Goal: Check status: Check status

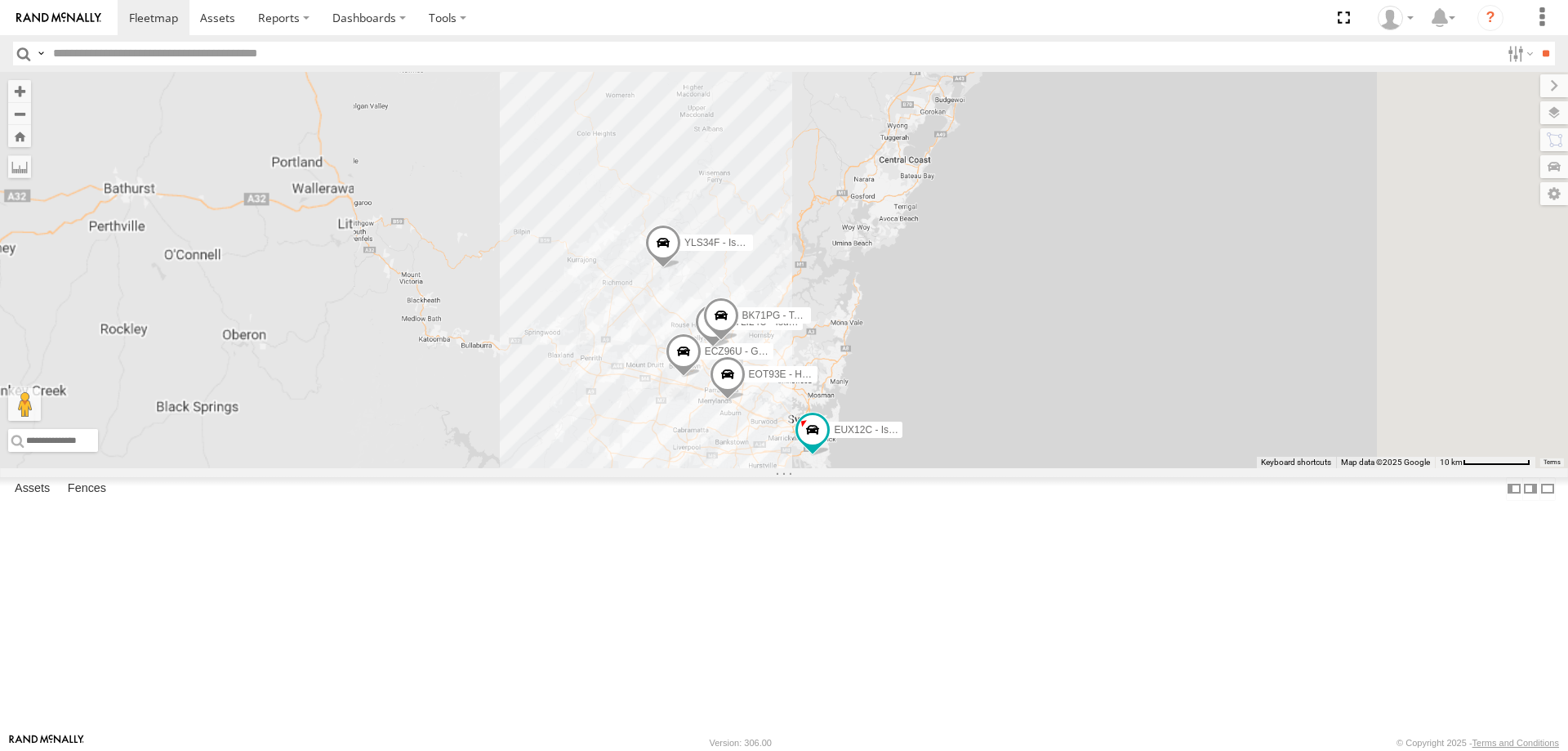
select select "**********"
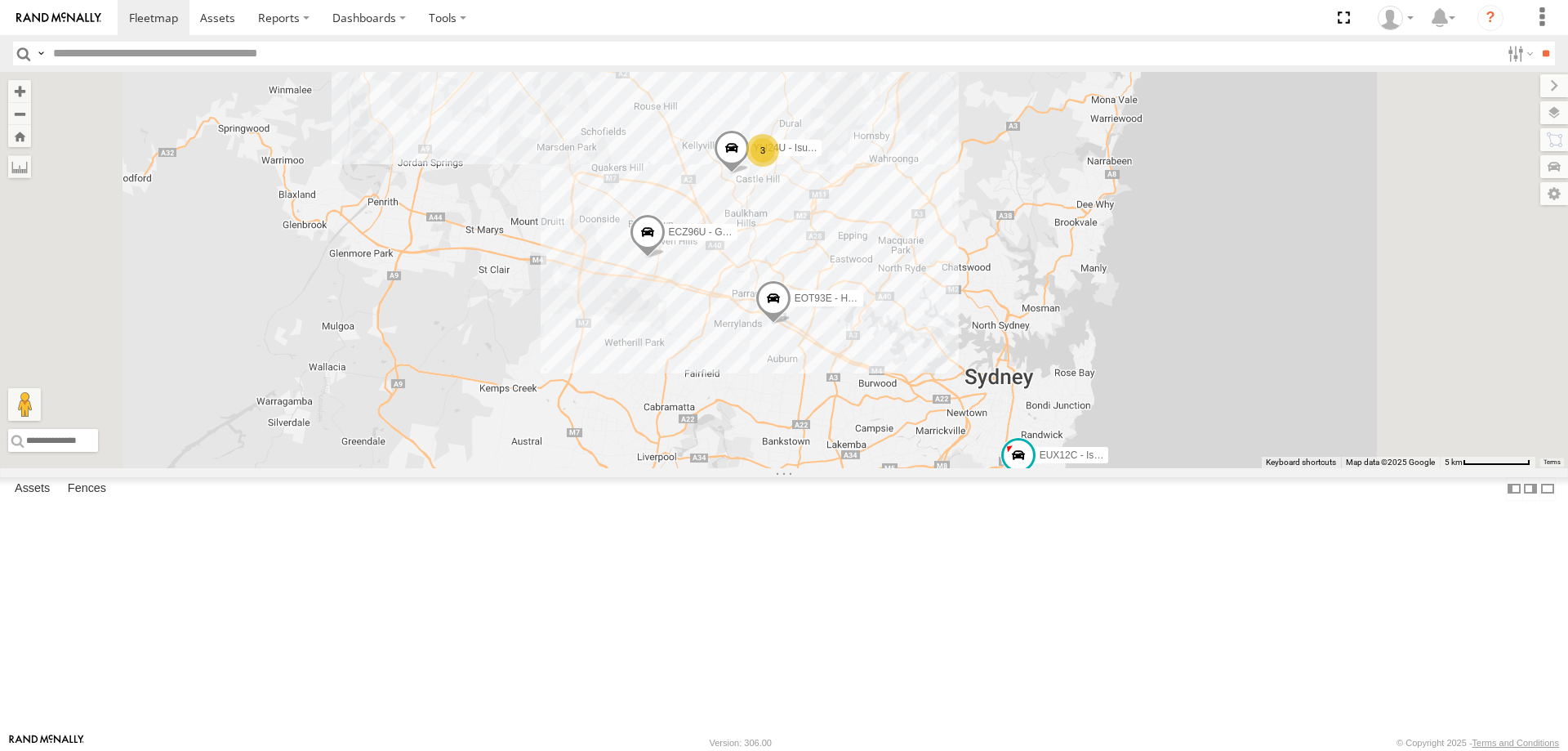
drag, startPoint x: 1170, startPoint y: 451, endPoint x: 1068, endPoint y: 424, distance: 105.5
click at [1107, 457] on div "ECZ96U - Great Wall EUX12C - Isuzu DMAX YLI24U - Isuzu D-MAX EOT93E - HiAce YLI…" at bounding box center [784, 270] width 1568 height 396
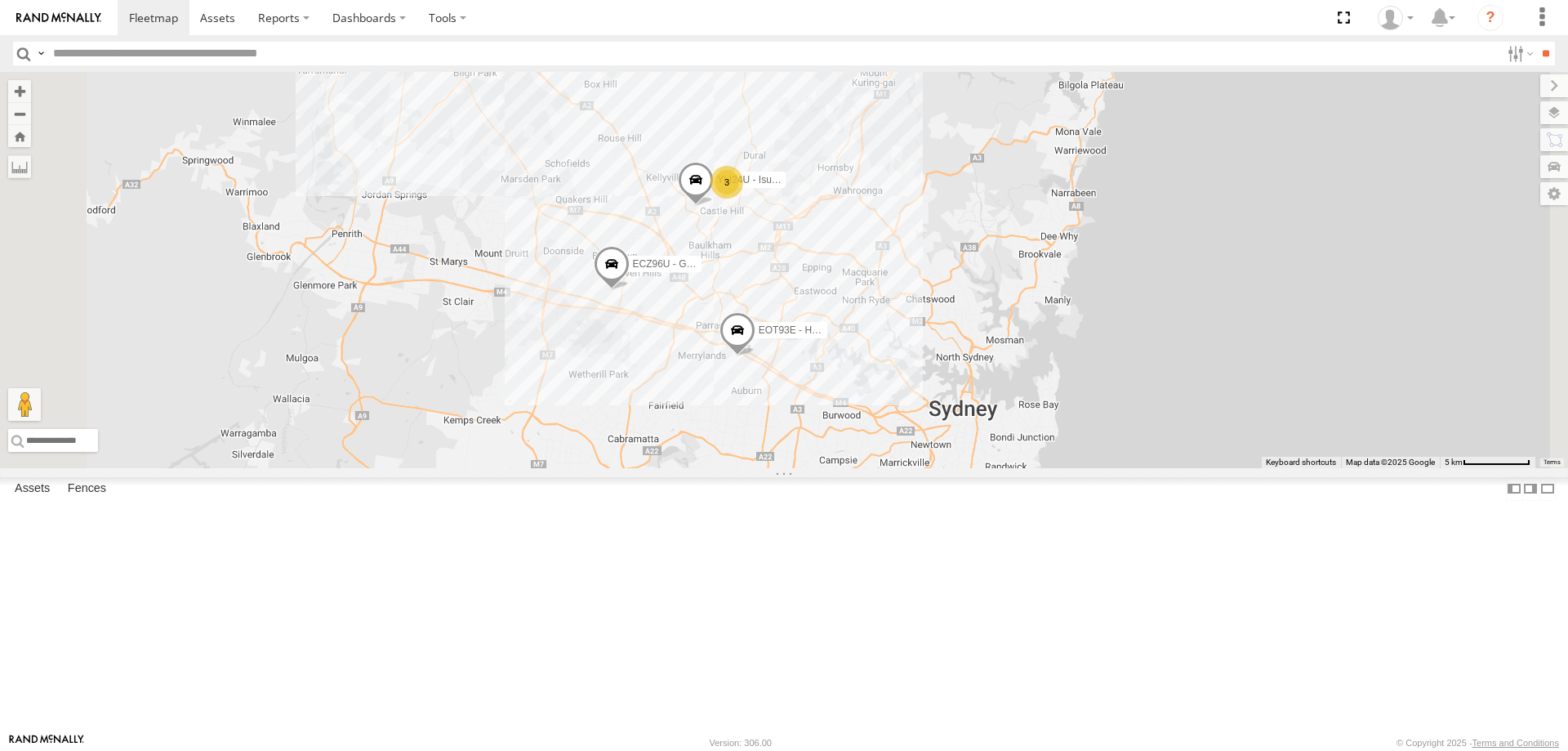
drag, startPoint x: 1022, startPoint y: 330, endPoint x: 1100, endPoint y: 419, distance: 118.3
click at [1100, 419] on div "ECZ96U - Great Wall EUX12C - Isuzu DMAX YLI24U - Isuzu D-MAX EOT93E - HiAce YLI…" at bounding box center [784, 270] width 1568 height 396
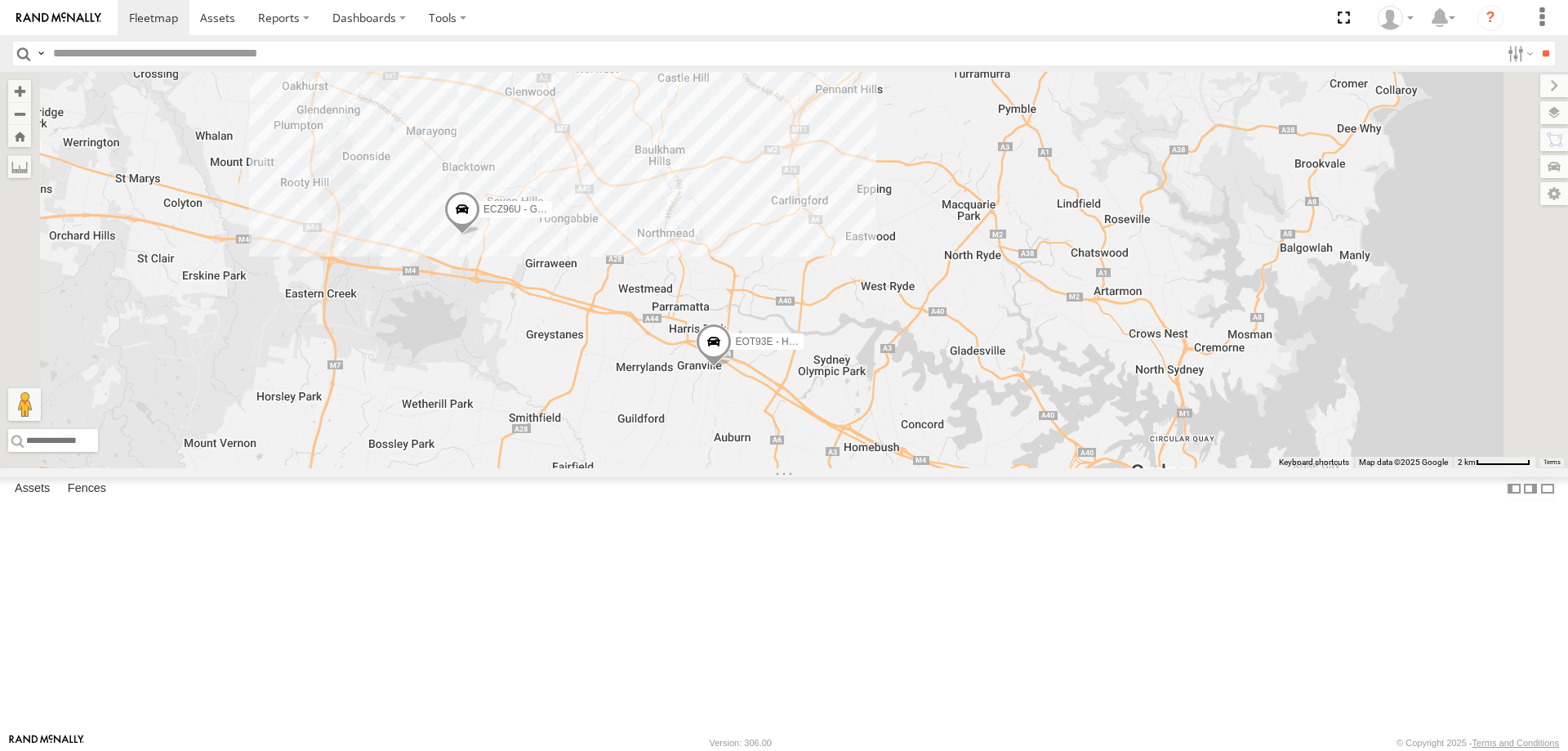
drag, startPoint x: 1057, startPoint y: 461, endPoint x: 1169, endPoint y: 400, distance: 127.5
click at [1169, 400] on div "ECZ96U - Great Wall EUX12C - Isuzu DMAX YLI24U - Isuzu D-MAX EOT93E - HiAce YLI…" at bounding box center [784, 270] width 1568 height 396
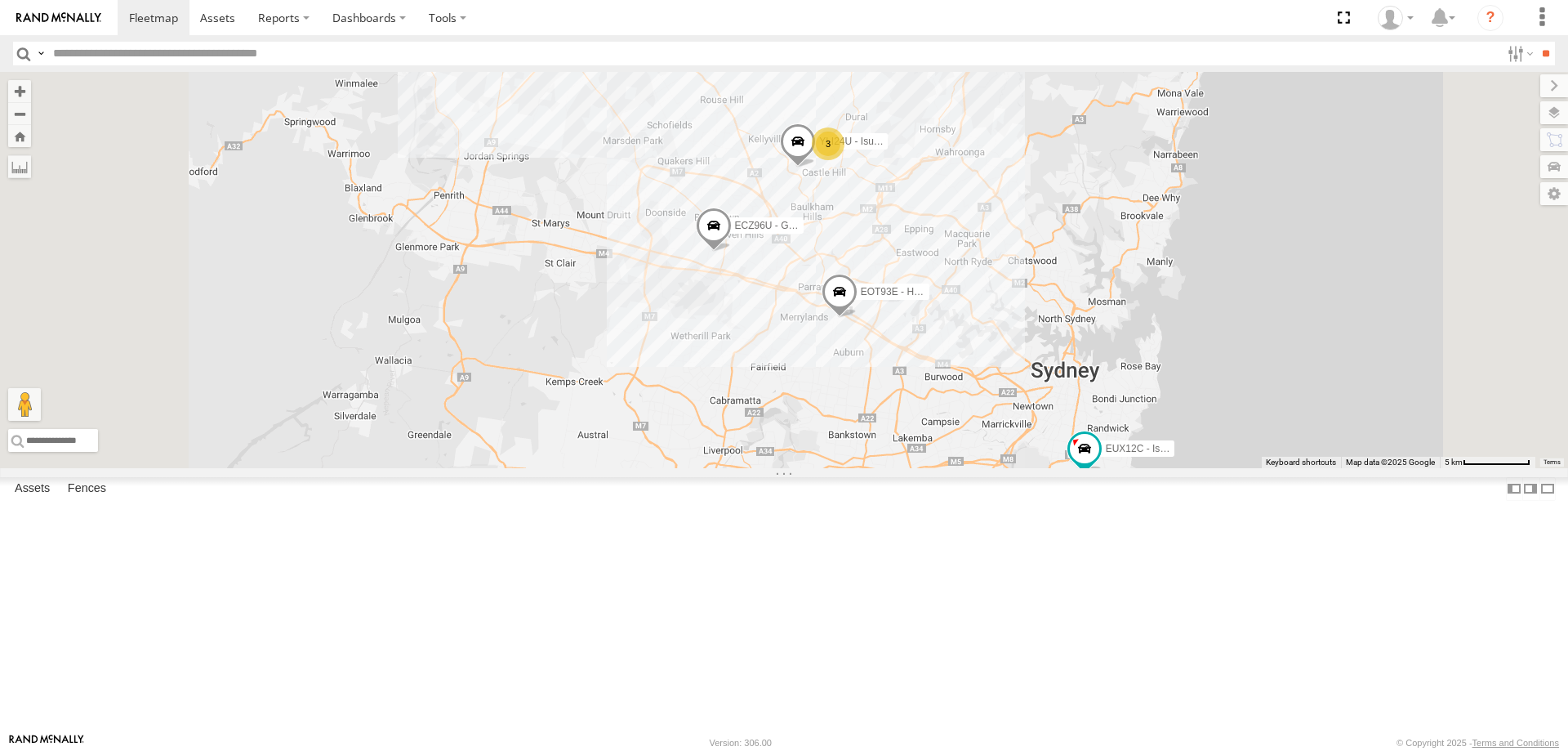
click at [816, 167] on span at bounding box center [798, 145] width 36 height 44
click at [1047, 357] on div "ECZ96U - Great Wall EUX12C - Isuzu DMAX YLI24U - Isuzu D-MAX EOT93E - HiAce YLI…" at bounding box center [784, 270] width 1568 height 396
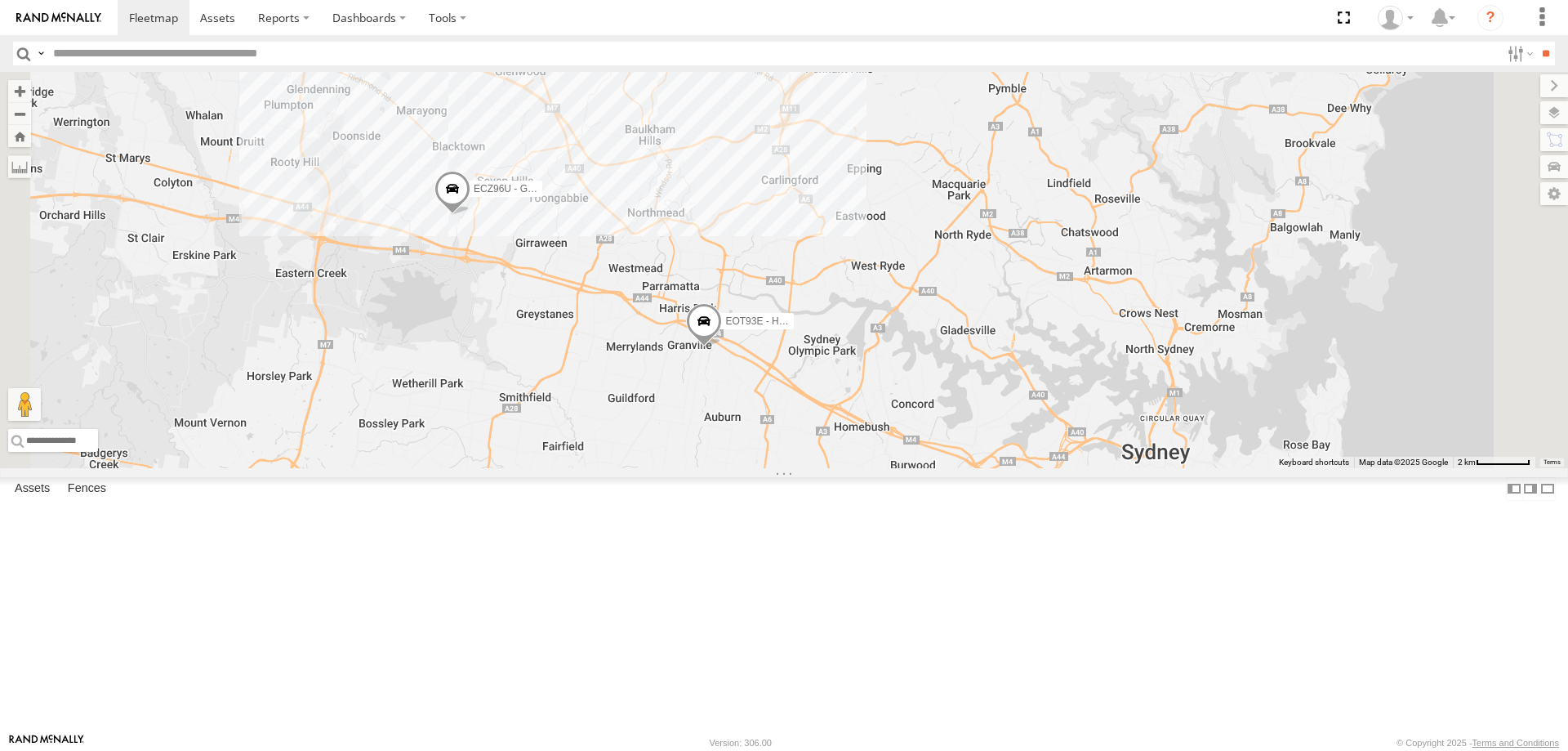
drag, startPoint x: 1046, startPoint y: 357, endPoint x: 910, endPoint y: 292, distance: 150.7
click at [910, 292] on div "ECZ96U - Great Wall EUX12C - Isuzu DMAX YLI24U - Isuzu D-MAX EOT93E - HiAce YLI…" at bounding box center [784, 270] width 1568 height 396
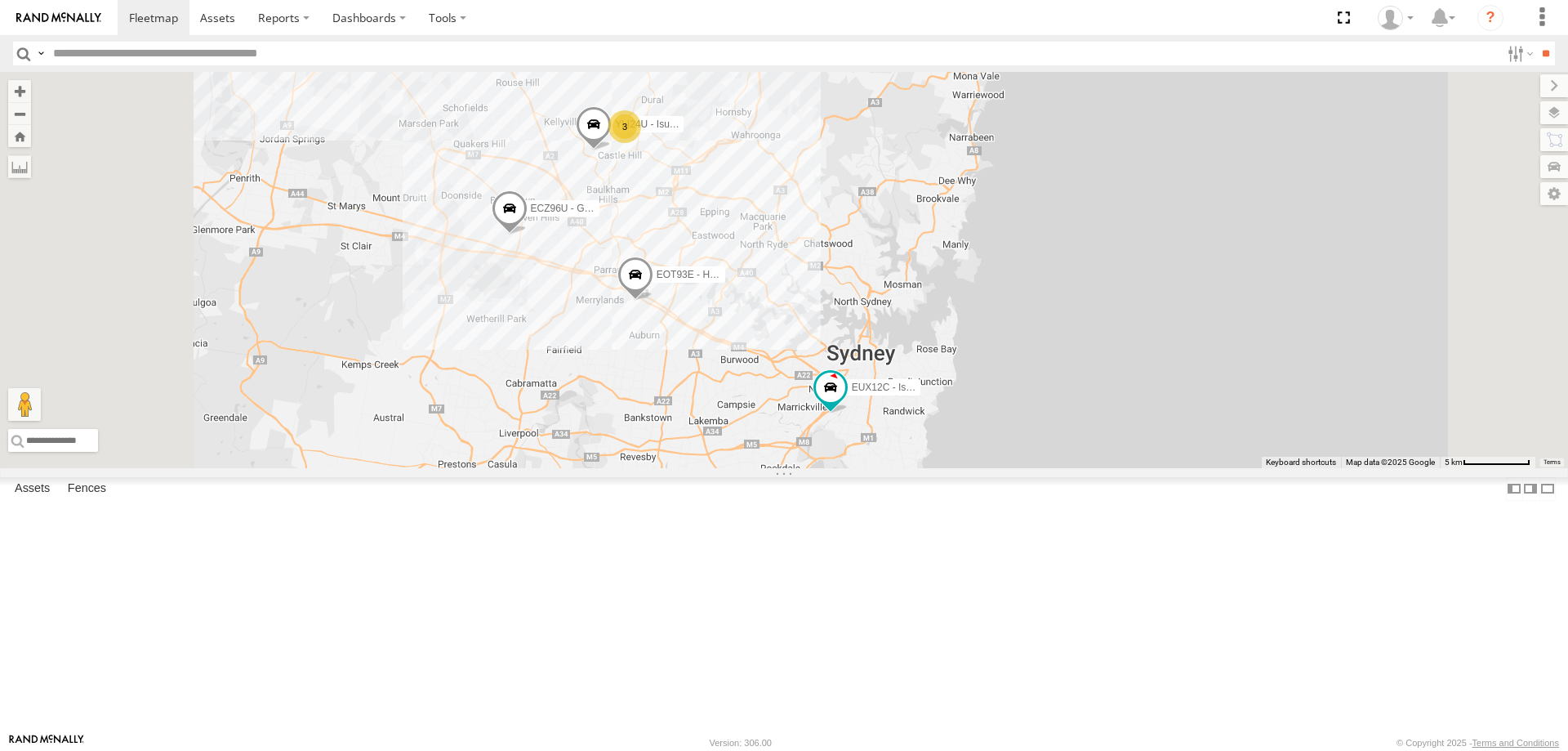
click at [527, 235] on span at bounding box center [509, 212] width 36 height 44
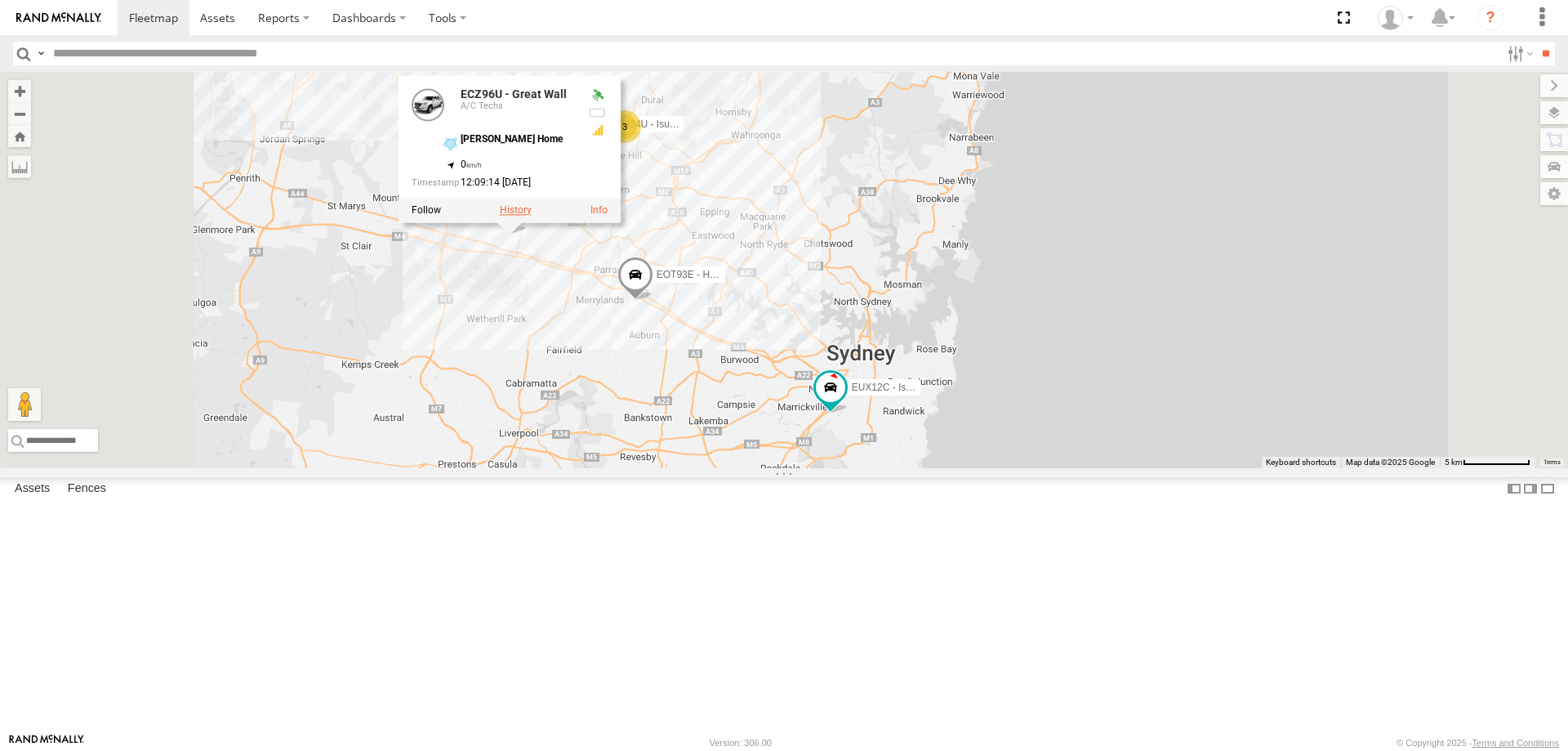
click at [532, 216] on label at bounding box center [516, 209] width 32 height 11
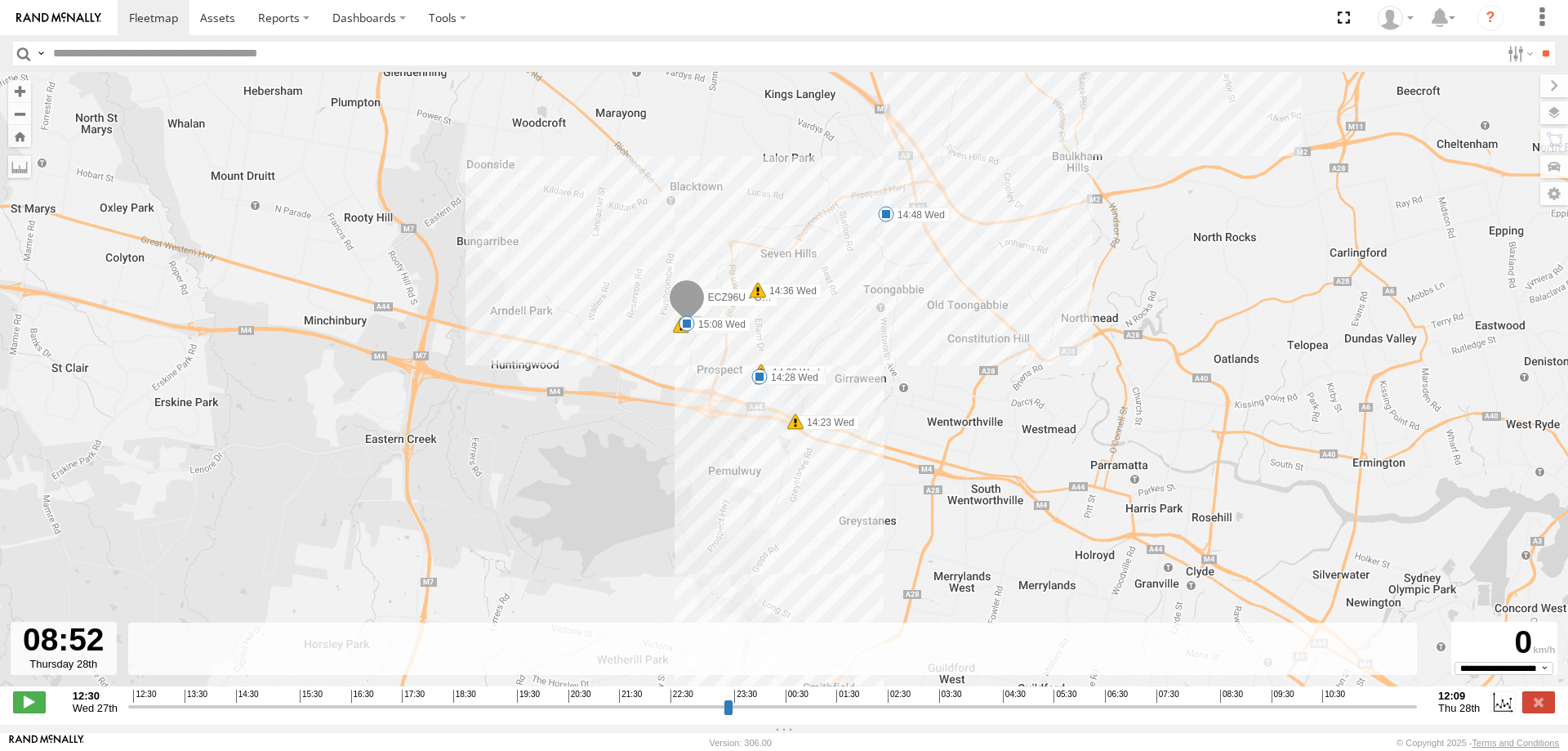
drag, startPoint x: 139, startPoint y: 716, endPoint x: 1234, endPoint y: 709, distance: 1095.0
click at [1234, 709] on input "range" at bounding box center [773, 706] width 1289 height 16
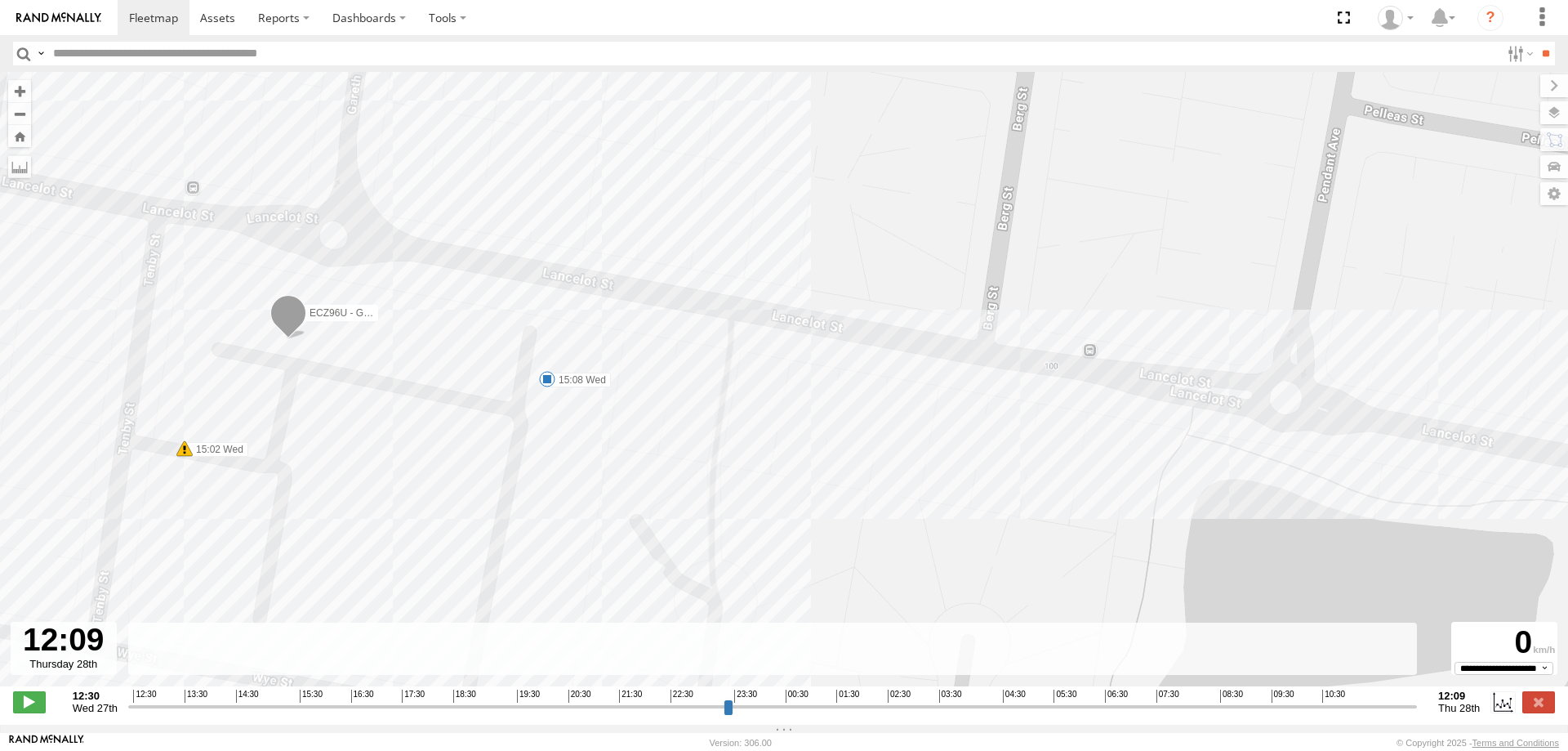
drag, startPoint x: 1240, startPoint y: 719, endPoint x: 1590, endPoint y: 697, distance: 350.7
type input "**********"
click at [1417, 698] on input "range" at bounding box center [773, 706] width 1289 height 16
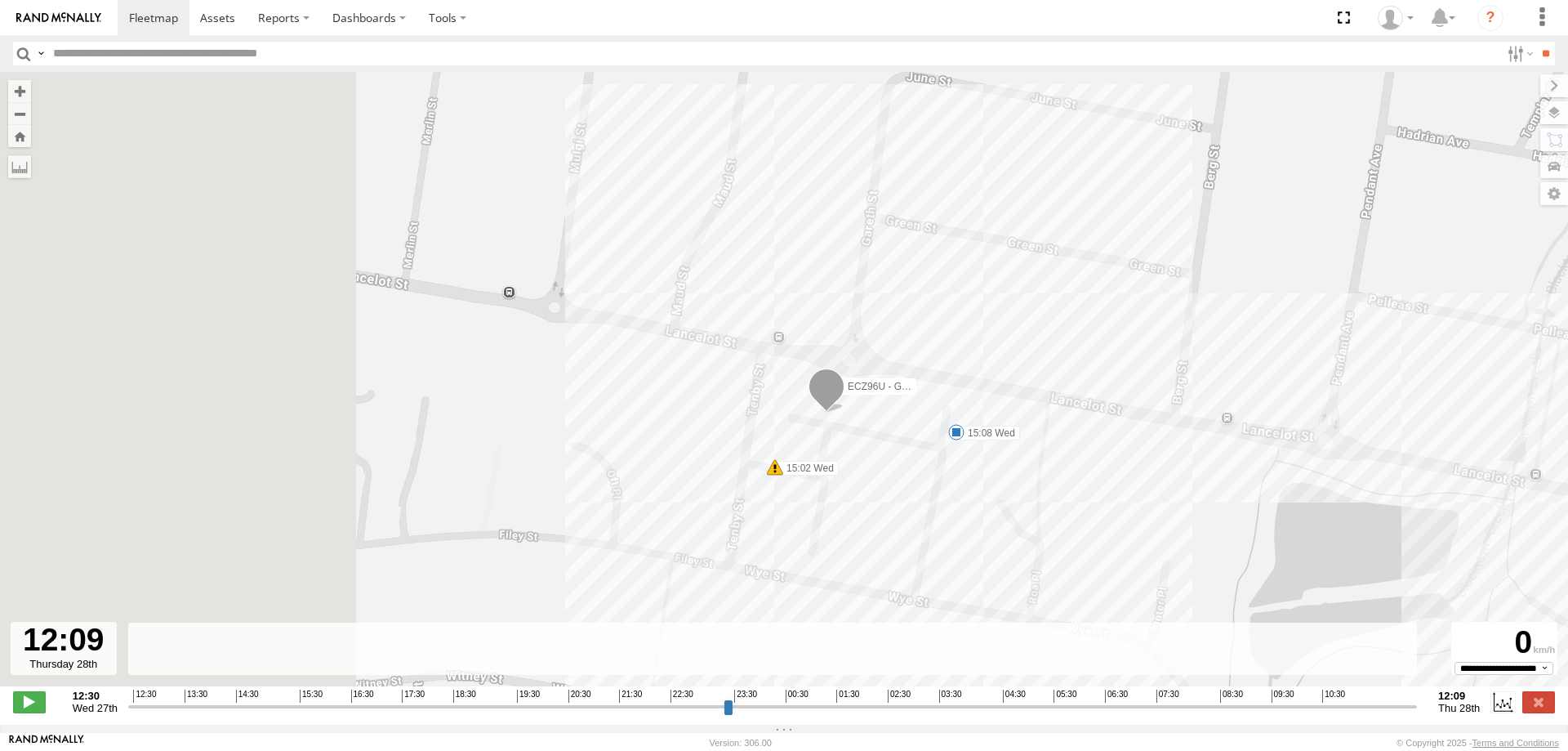
drag, startPoint x: 516, startPoint y: 468, endPoint x: 1120, endPoint y: 486, distance: 604.3
click at [1120, 486] on div "ECZ96U - Great Wall 14:28 Wed 14:48 Wed 15:08 Wed 14:23 Wed 14:26 Wed 14:33 Wed…" at bounding box center [784, 387] width 1568 height 632
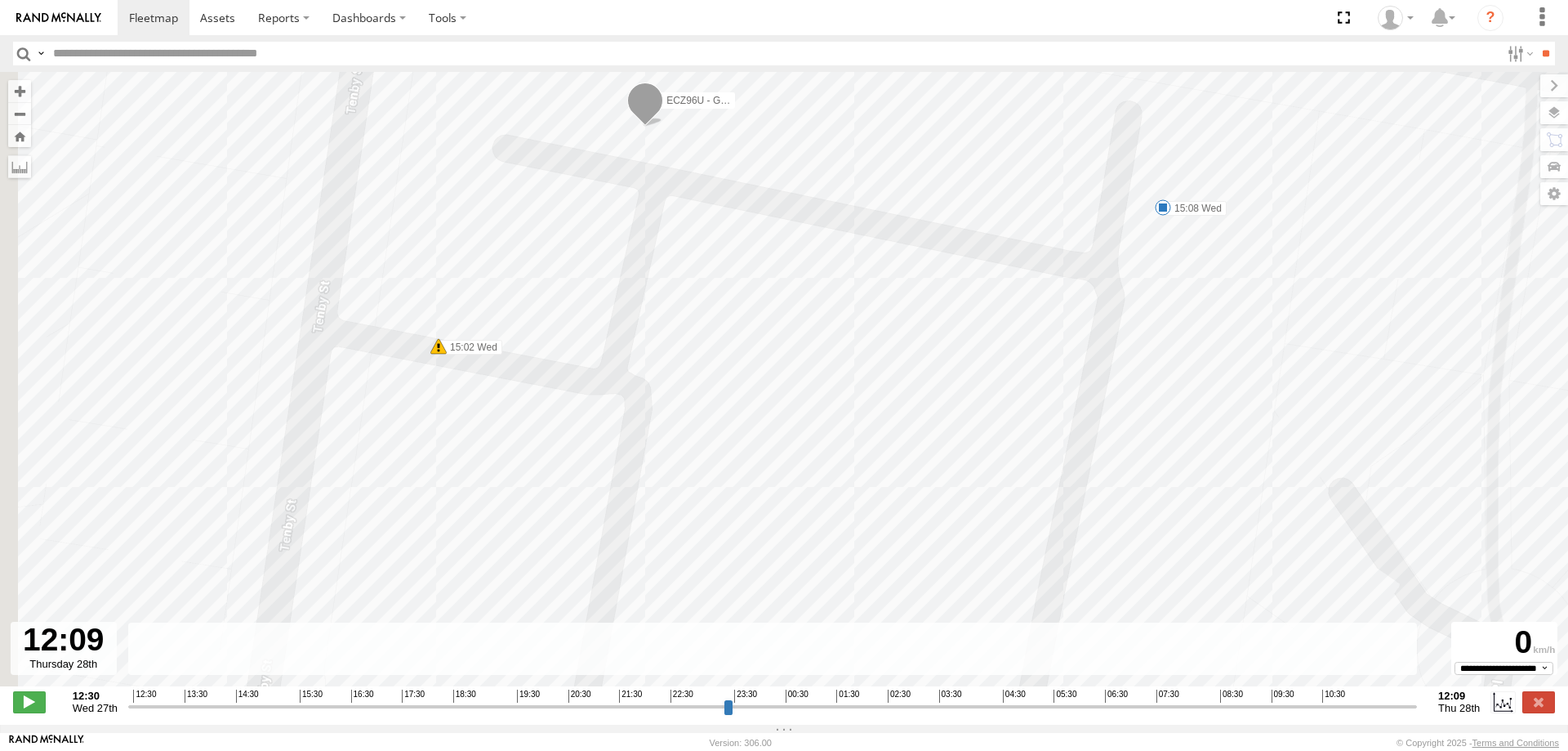
drag, startPoint x: 503, startPoint y: 295, endPoint x: 547, endPoint y: 489, distance: 198.9
click at [547, 489] on div "ECZ96U - Great Wall 14:28 Wed 14:48 Wed 15:08 Wed 14:23 Wed 14:26 Wed 14:33 Wed…" at bounding box center [784, 387] width 1568 height 632
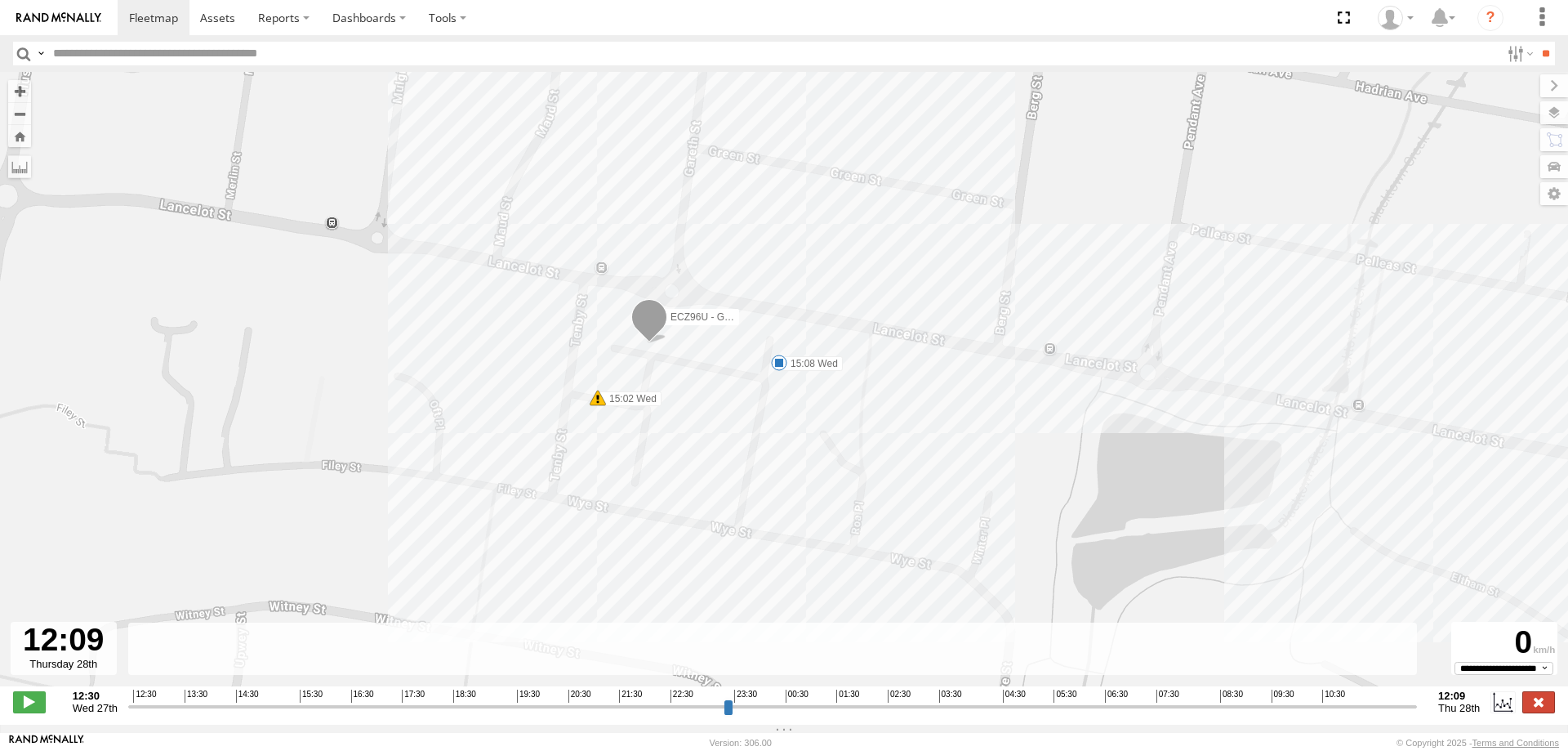
click at [1531, 712] on label at bounding box center [1538, 702] width 32 height 21
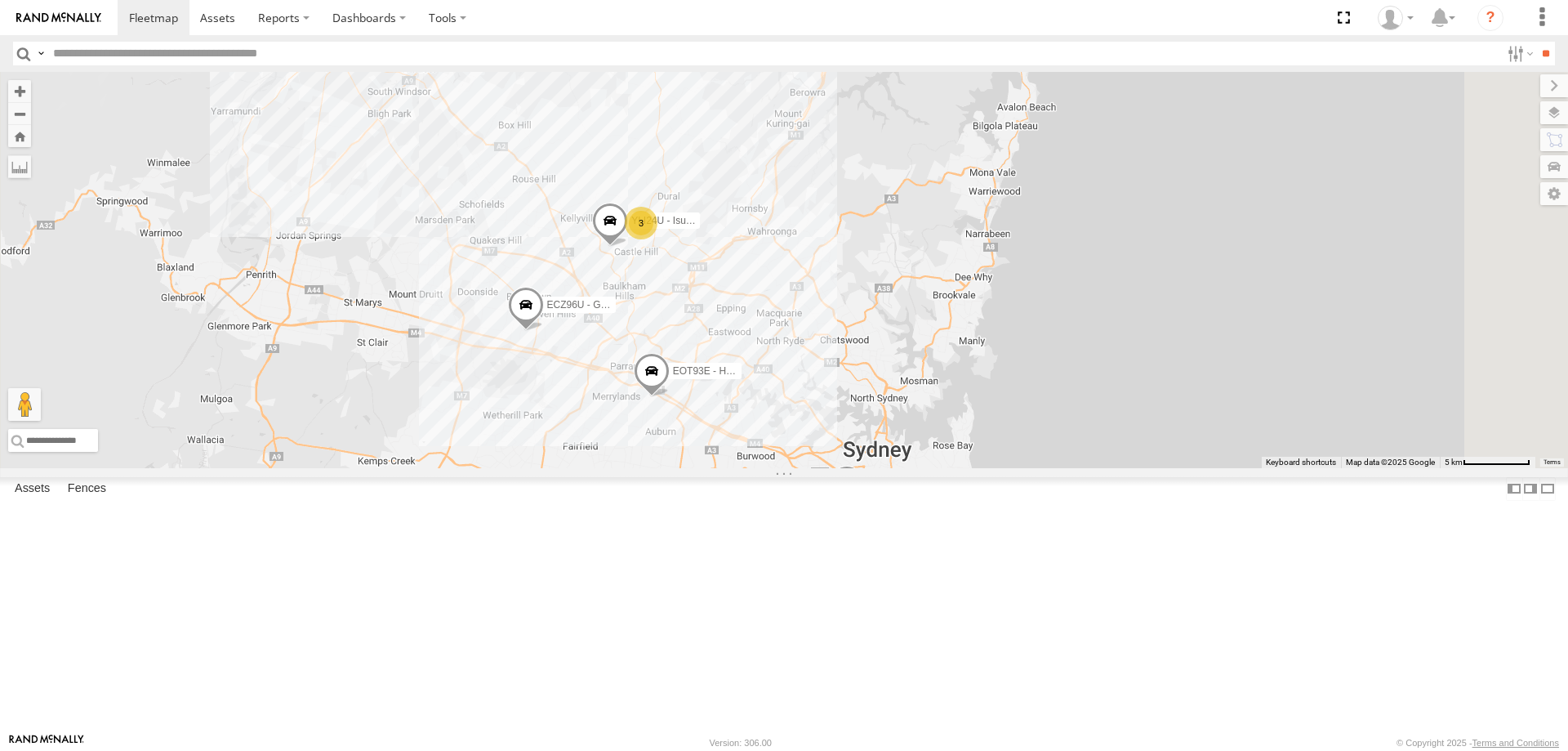
click at [658, 239] on div "3" at bounding box center [640, 223] width 32 height 32
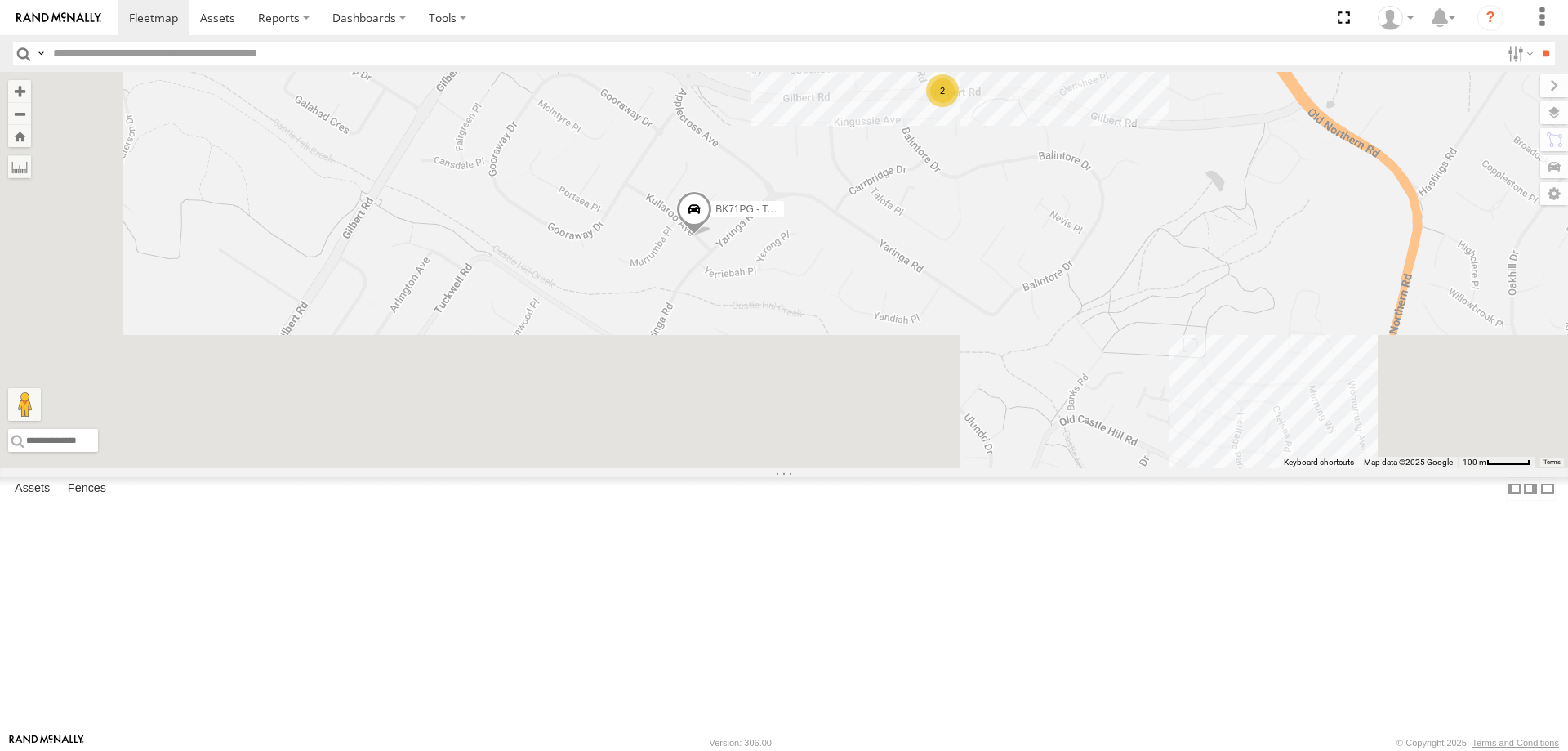
drag, startPoint x: 1034, startPoint y: 655, endPoint x: 1054, endPoint y: 378, distance: 277.7
click at [1054, 378] on div "ECZ96U - Great Wall EUX12C - Isuzu DMAX EOT93E - HiAce YLI01U - Isuzu DMAX YLS3…" at bounding box center [784, 270] width 1568 height 396
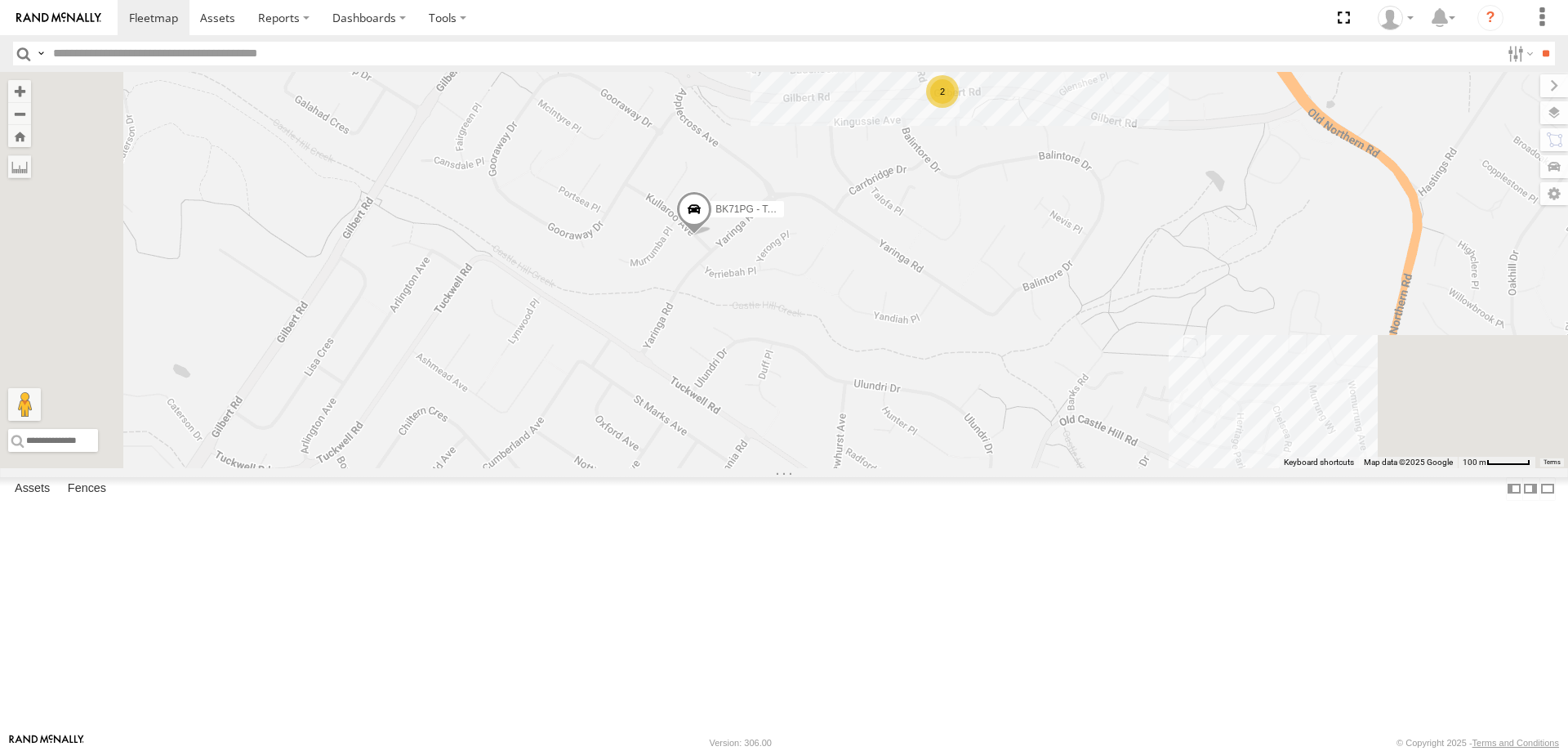
click at [712, 236] on span at bounding box center [694, 213] width 36 height 44
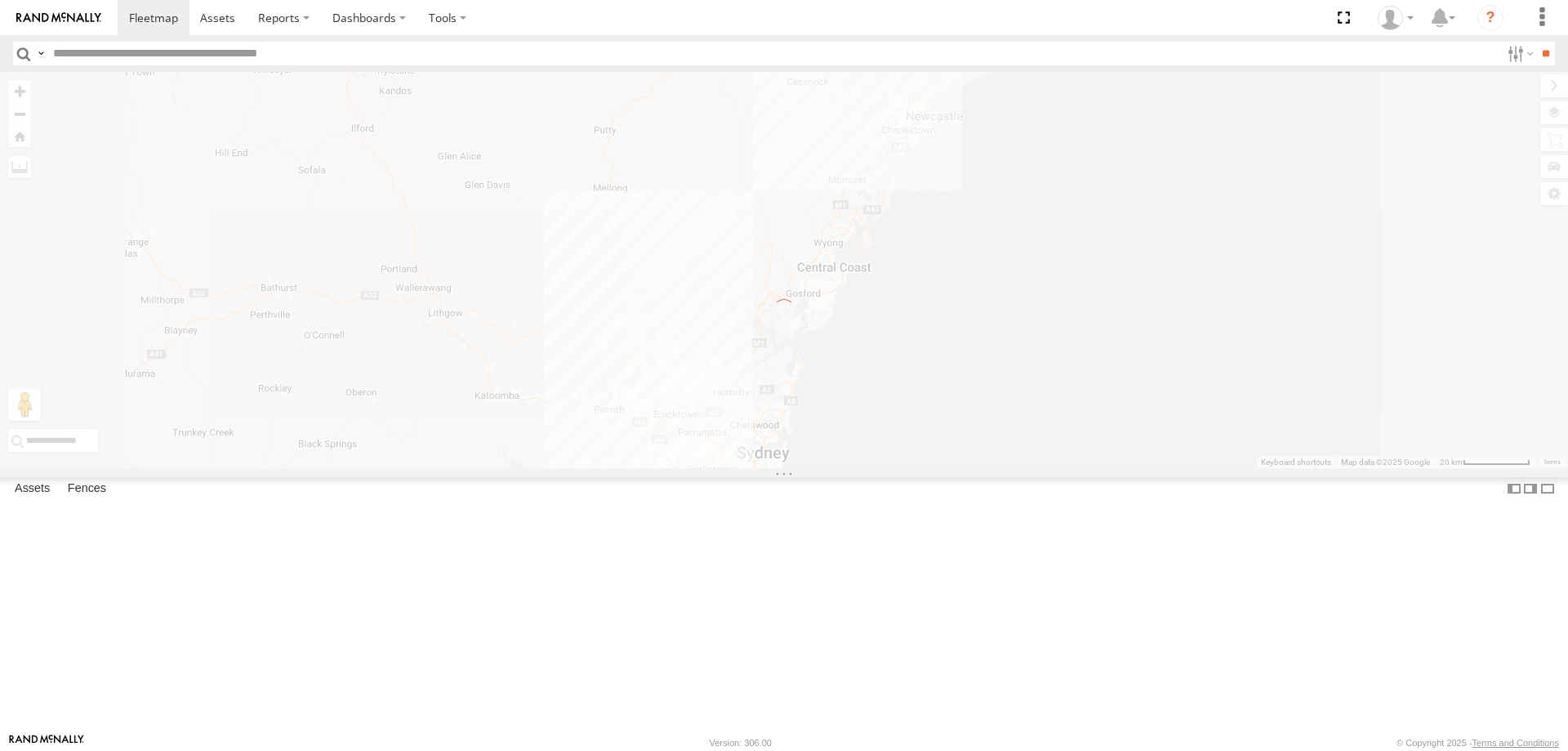
drag, startPoint x: 991, startPoint y: 570, endPoint x: 989, endPoint y: 339, distance: 231.0
click at [989, 339] on div "← Move left → Move right ↑ Move up ↓ Move down + Zoom in - Zoom out Home Jump l…" at bounding box center [784, 270] width 1568 height 396
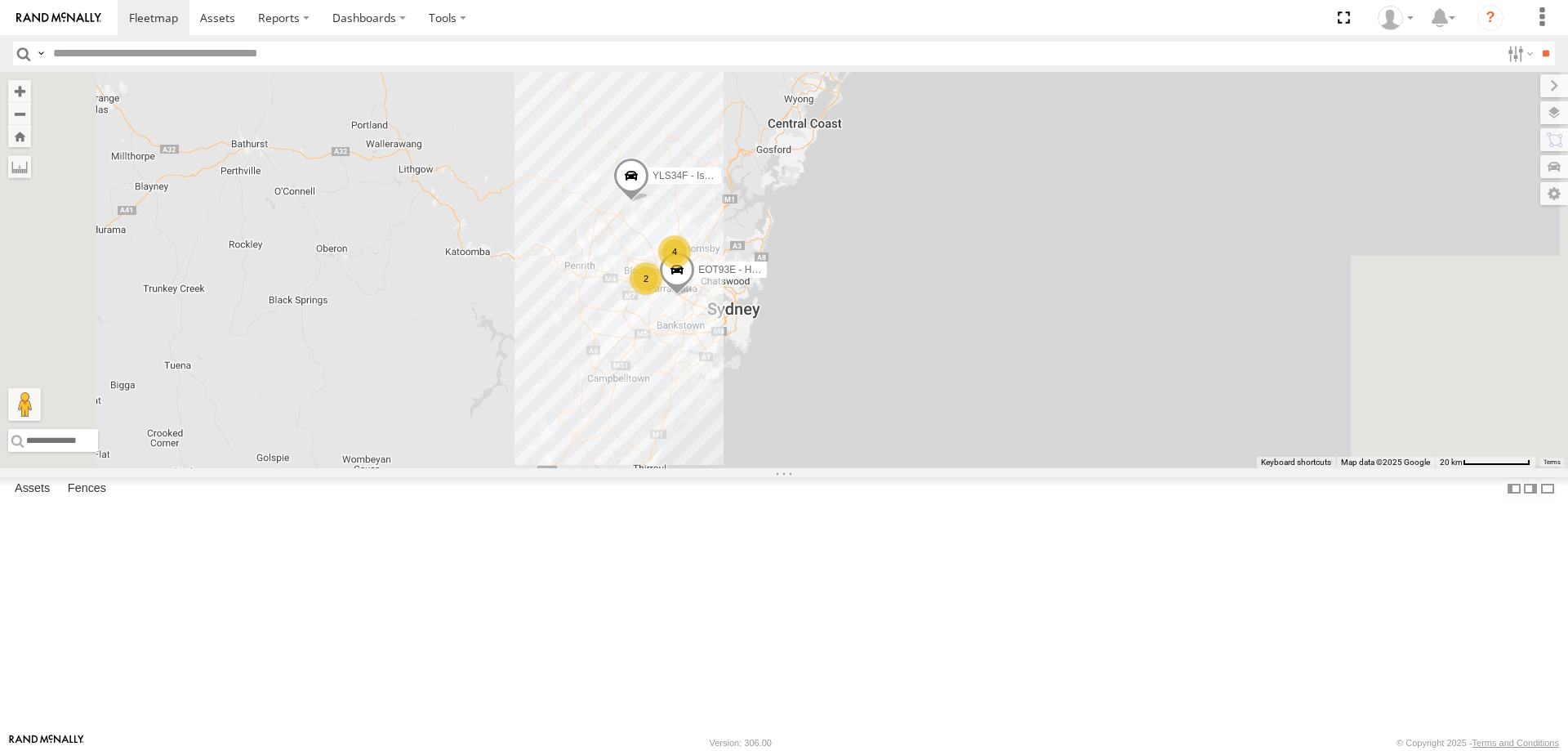
drag, startPoint x: 892, startPoint y: 418, endPoint x: 860, endPoint y: 273, distance: 148.5
click at [860, 273] on div "4 2 EOT93E - HiAce YLI01U - Isuzu DMAX YLS34F - Isuzu DMAX" at bounding box center [784, 270] width 1568 height 396
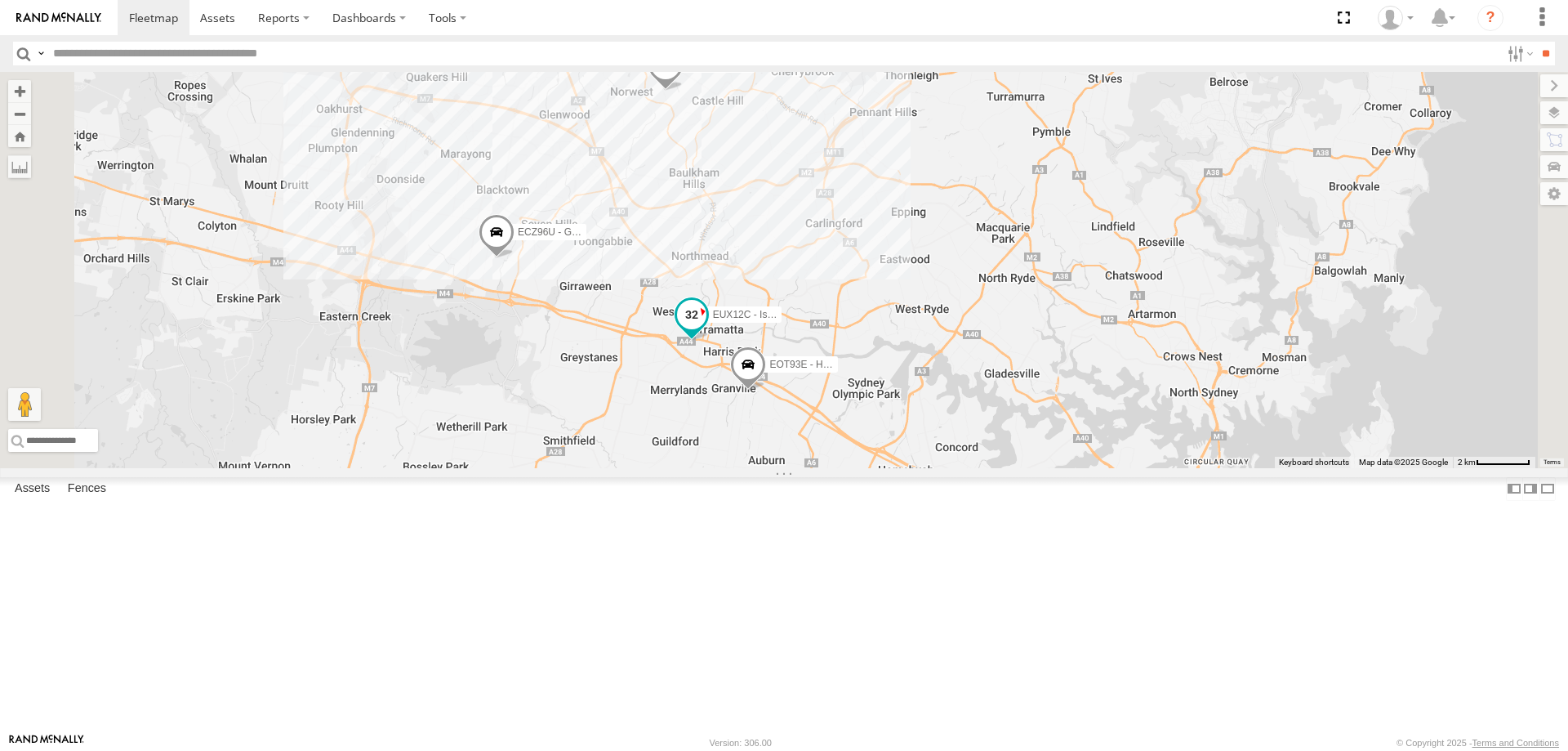
click at [815, 321] on span "EUX12C - Isuzu DMAX" at bounding box center [764, 315] width 102 height 11
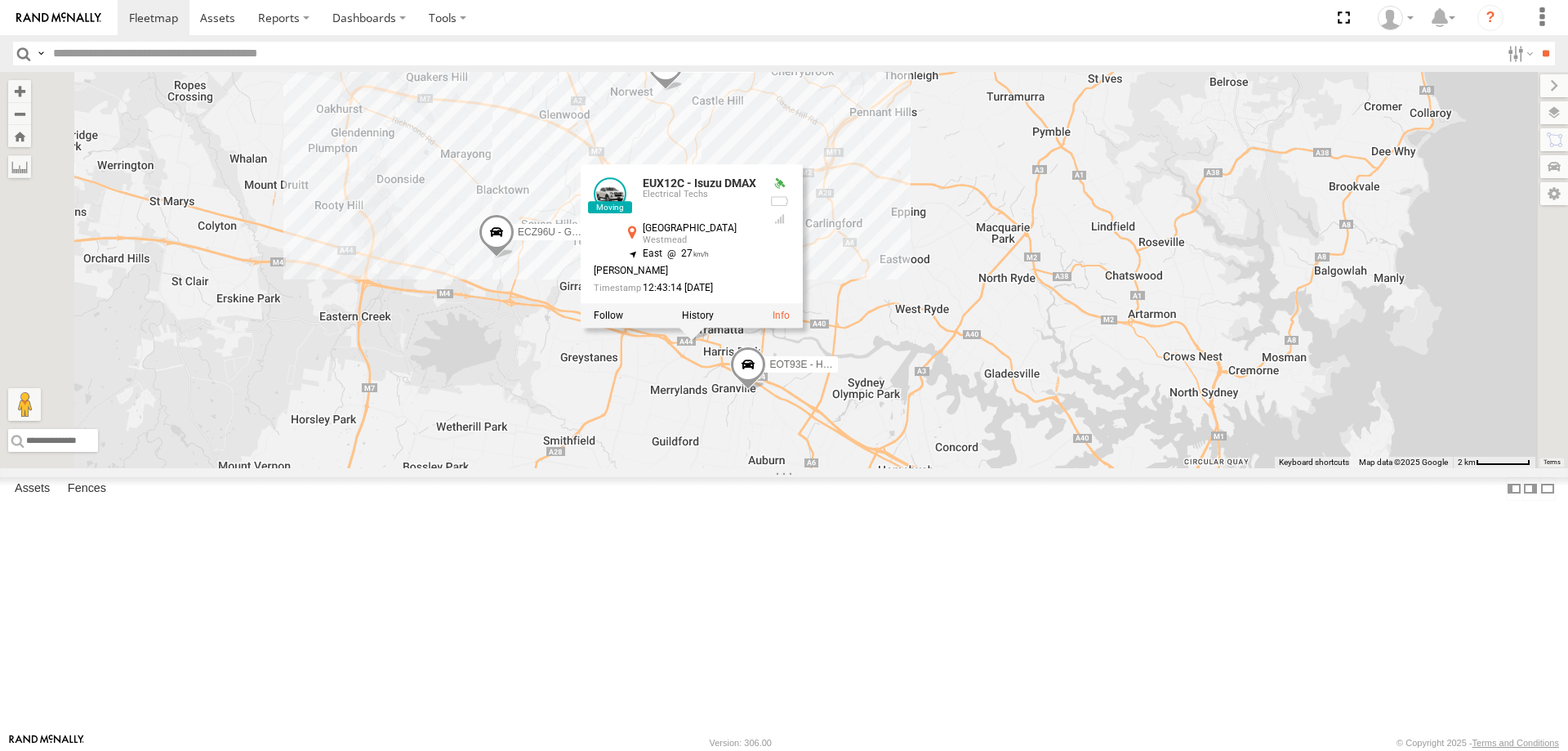
click at [918, 468] on div "EOT93E - HiAce YLI01U - Isuzu DMAX YLS34F - Isuzu DMAX ECZ96U - Great Wall EUX1…" at bounding box center [784, 270] width 1568 height 396
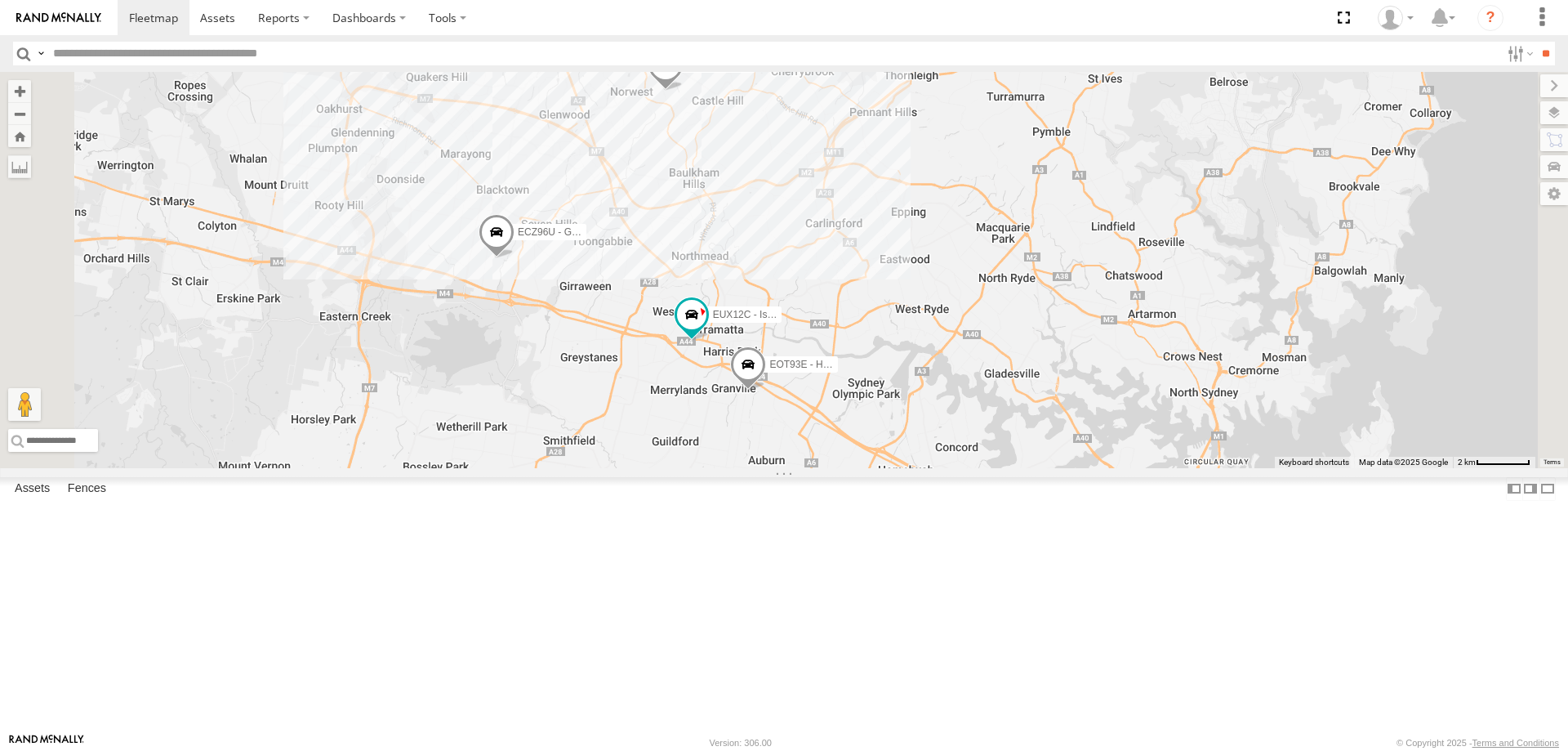
click at [932, 468] on div "EOT93E - HiAce YLI01U - Isuzu DMAX YLS34F - Isuzu DMAX ECZ96U - Great Wall EUX1…" at bounding box center [784, 270] width 1568 height 396
click at [766, 390] on span at bounding box center [748, 367] width 36 height 44
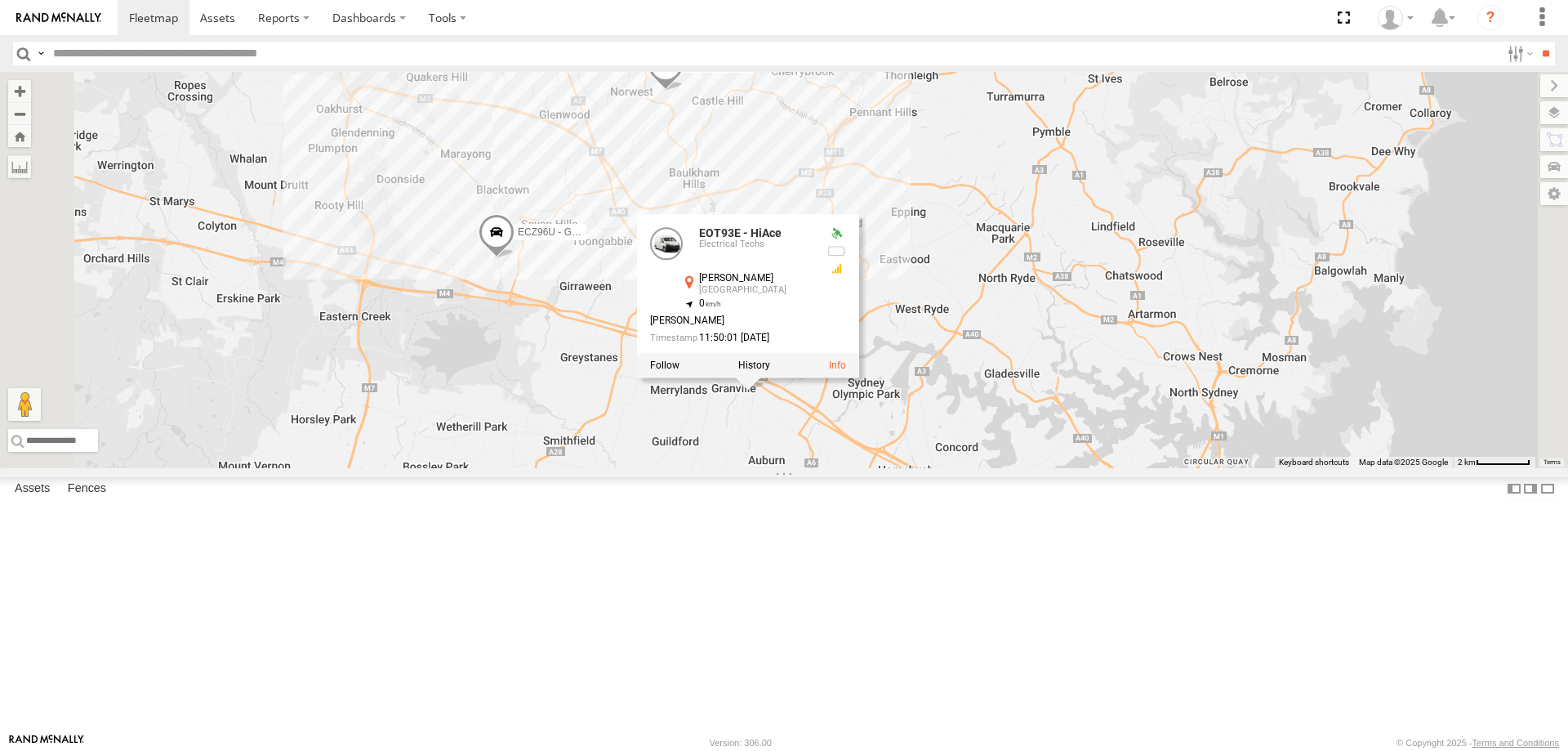
click at [868, 468] on div "EOT93E - HiAce YLI01U - Isuzu DMAX YLS34F - Isuzu DMAX ECZ96U - Great Wall EUX1…" at bounding box center [784, 270] width 1568 height 396
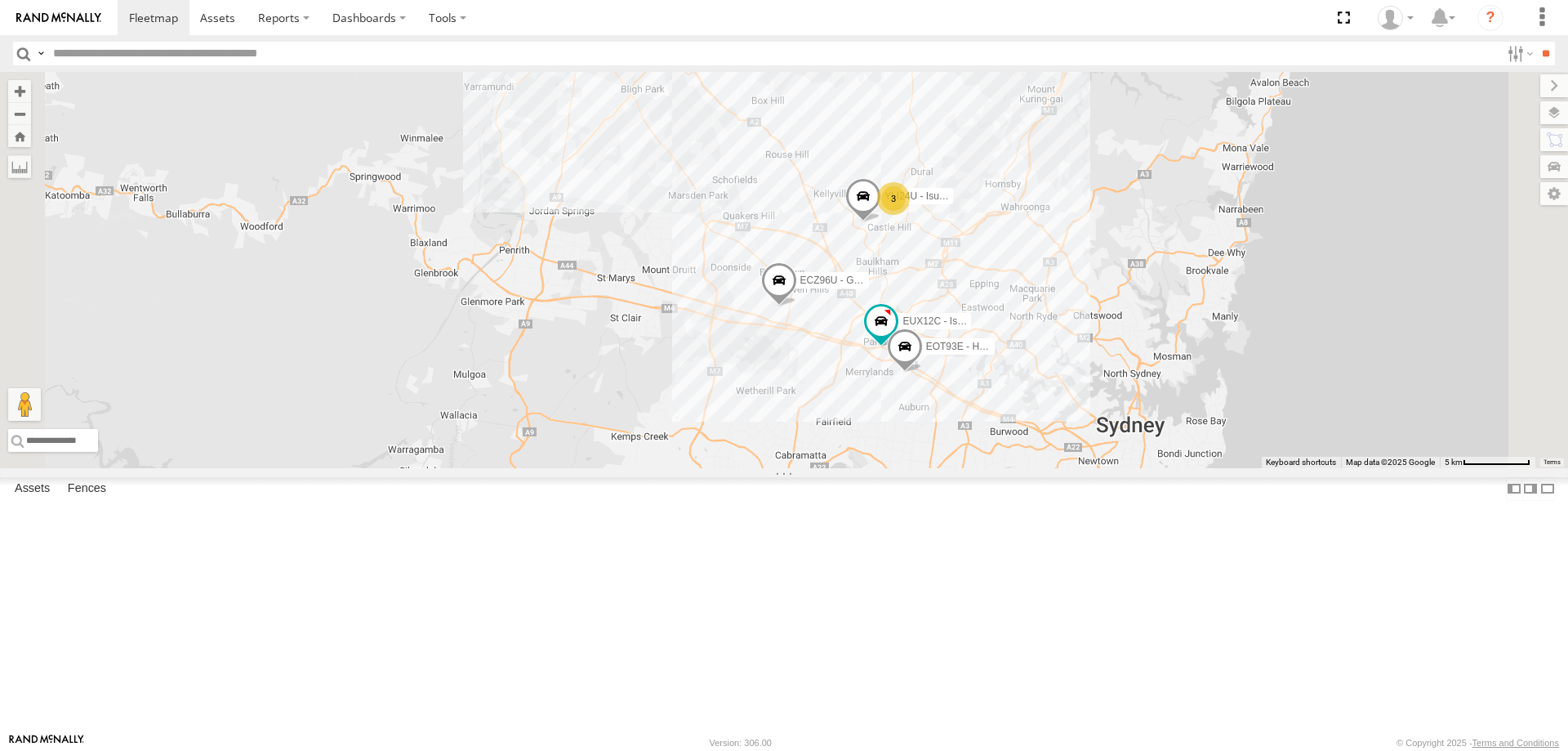
drag, startPoint x: 1272, startPoint y: 503, endPoint x: 1131, endPoint y: 523, distance: 142.4
click at [1131, 468] on div "EOT93E - HiAce YLI01U - Isuzu DMAX YLS34F - Isuzu DMAX ECZ96U - Great Wall EUX1…" at bounding box center [784, 270] width 1568 height 396
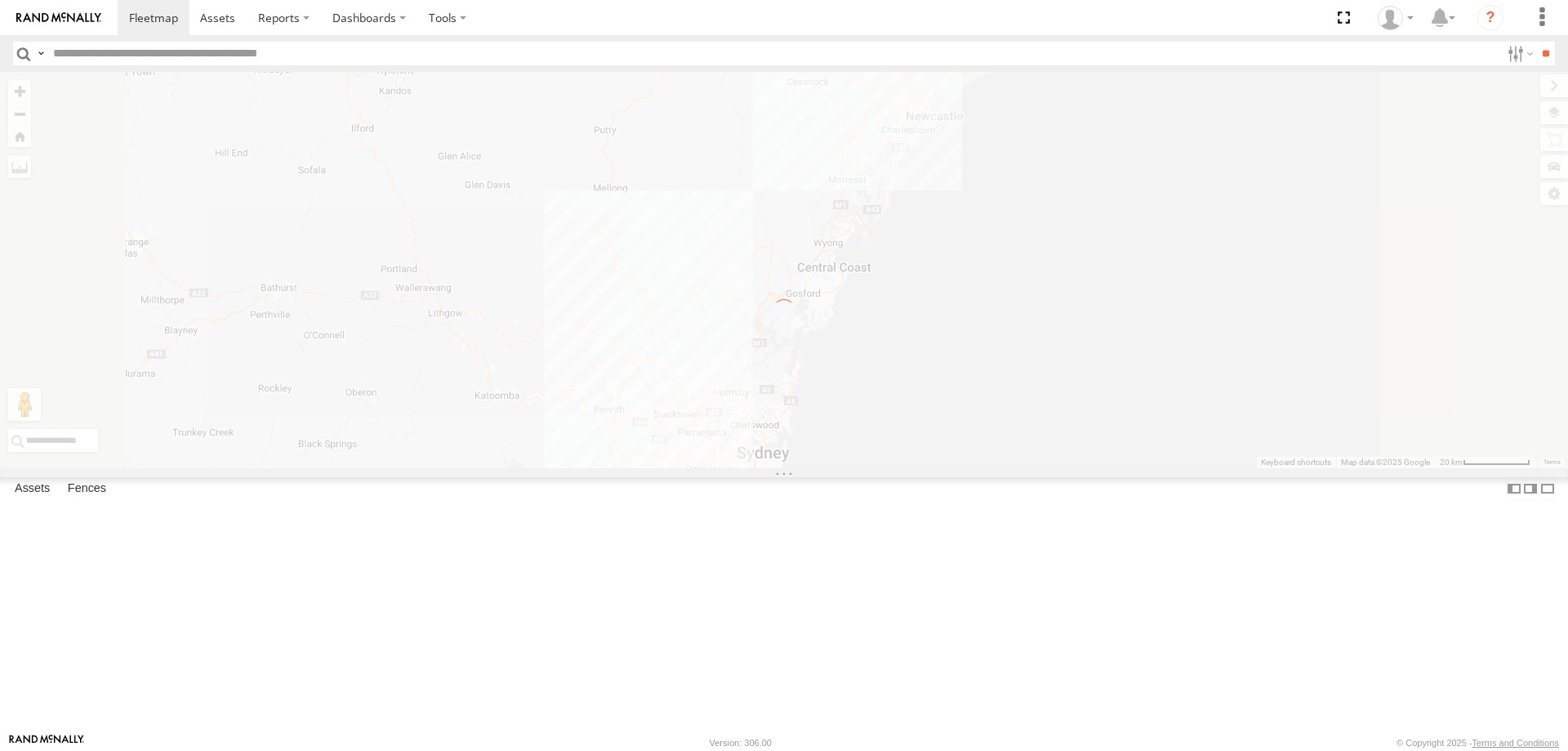
drag, startPoint x: 959, startPoint y: 636, endPoint x: 968, endPoint y: 517, distance: 119.3
click at [968, 468] on div "← Move left → Move right ↑ Move up ↓ Move down + Zoom in - Zoom out Home Jump l…" at bounding box center [784, 270] width 1568 height 396
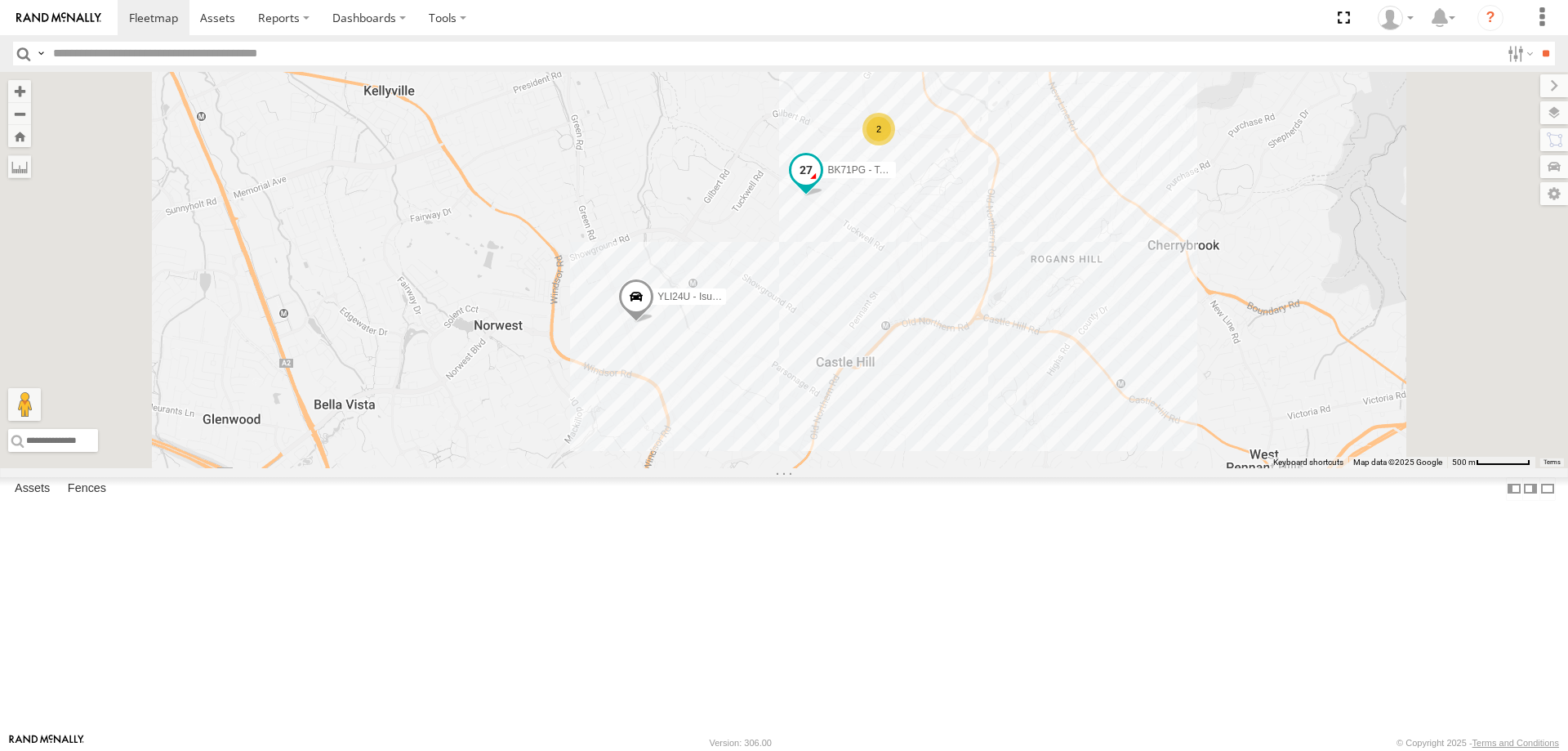
click at [821, 185] on span at bounding box center [807, 170] width 30 height 30
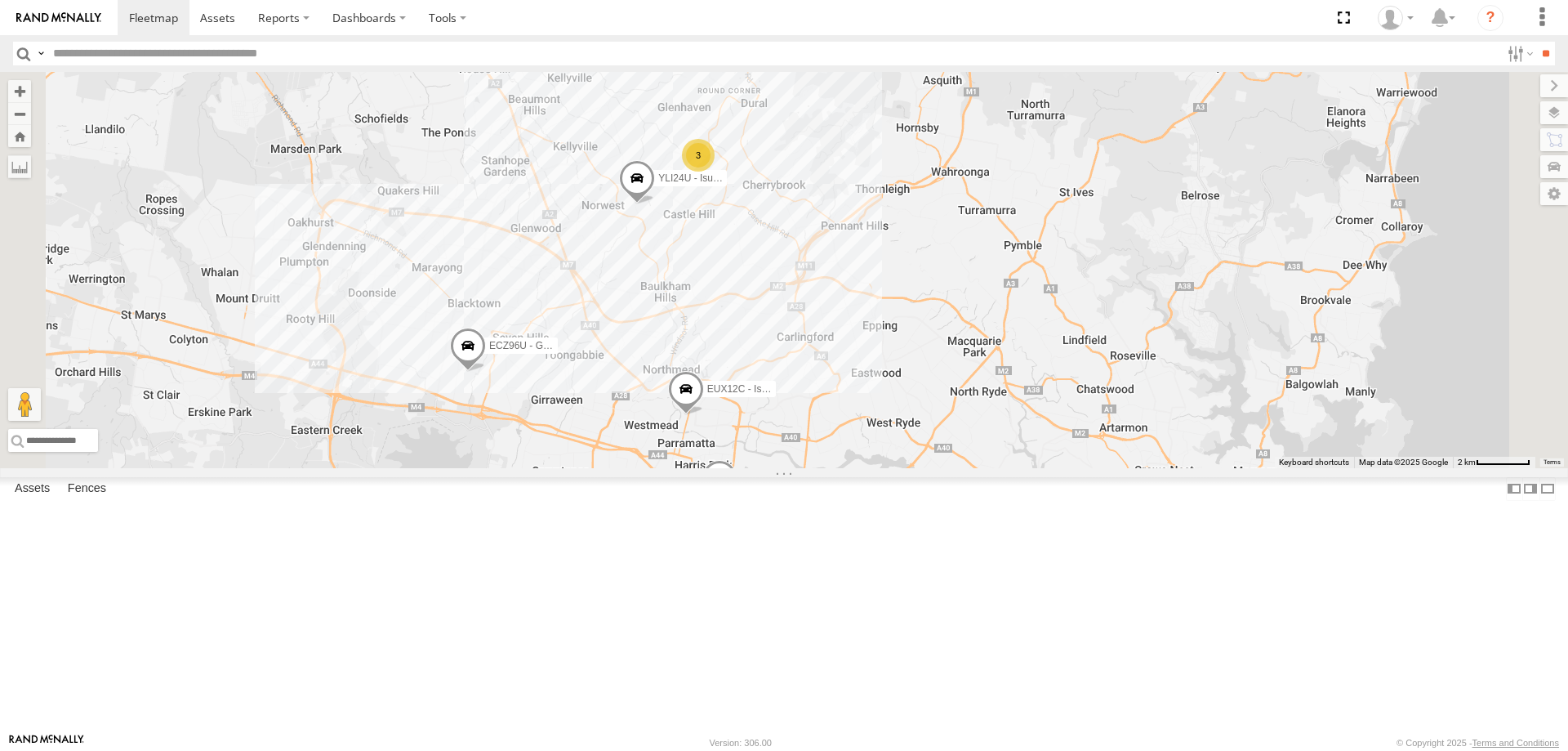
drag, startPoint x: 1129, startPoint y: 712, endPoint x: 1032, endPoint y: 443, distance: 286.0
click at [1032, 443] on div "ECZ96U - Great Wall YLI01U - Isuzu DMAX YLS34F - Isuzu DMAX EUX12C - Isuzu DMAX…" at bounding box center [784, 270] width 1568 height 396
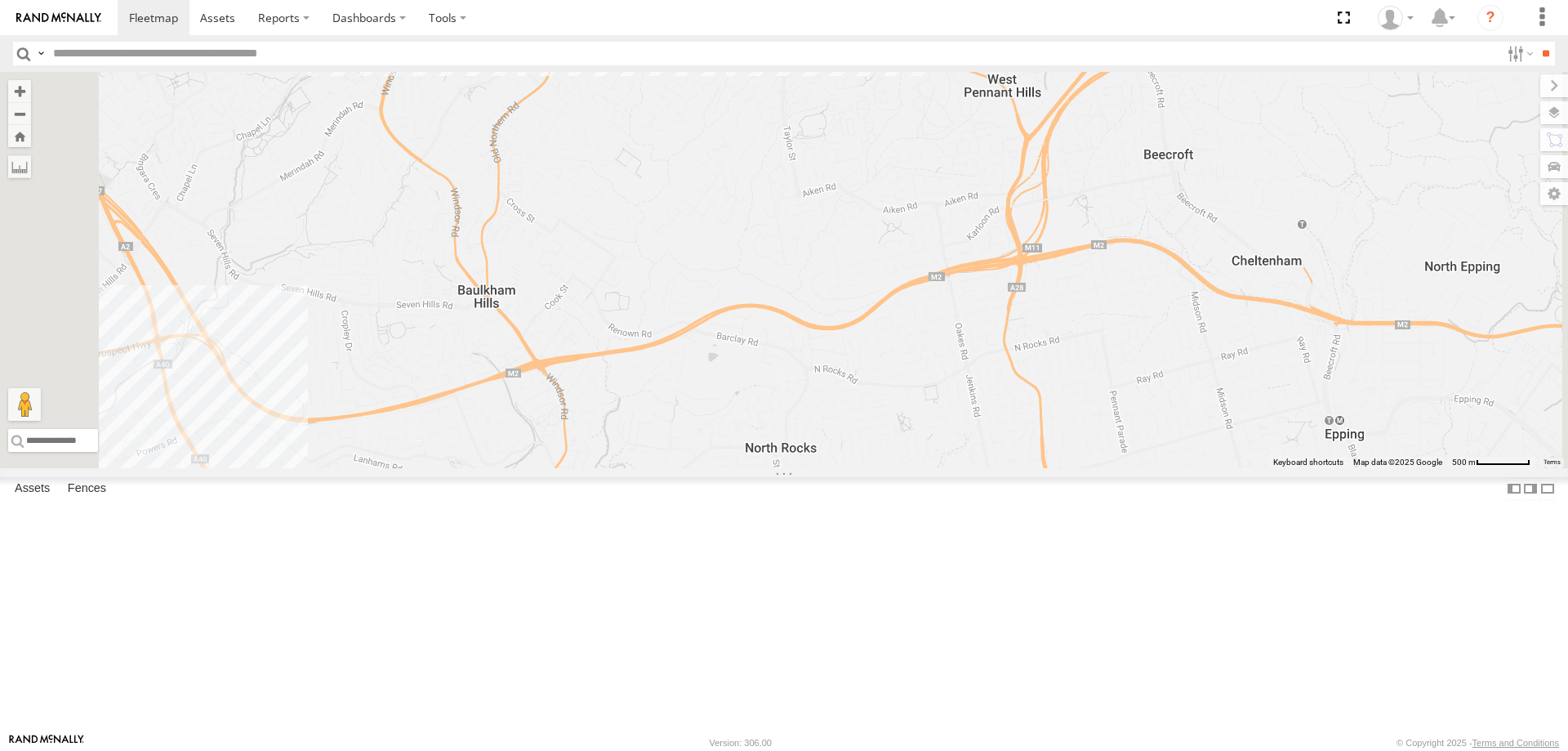
drag, startPoint x: 915, startPoint y: 287, endPoint x: 901, endPoint y: 372, distance: 86.1
click at [901, 372] on div "ECZ96U - Great Wall YLI01U - Isuzu DMAX YLS34F - Isuzu DMAX EUX12C - Isuzu DMAX…" at bounding box center [784, 270] width 1568 height 396
